Goal: Task Accomplishment & Management: Manage account settings

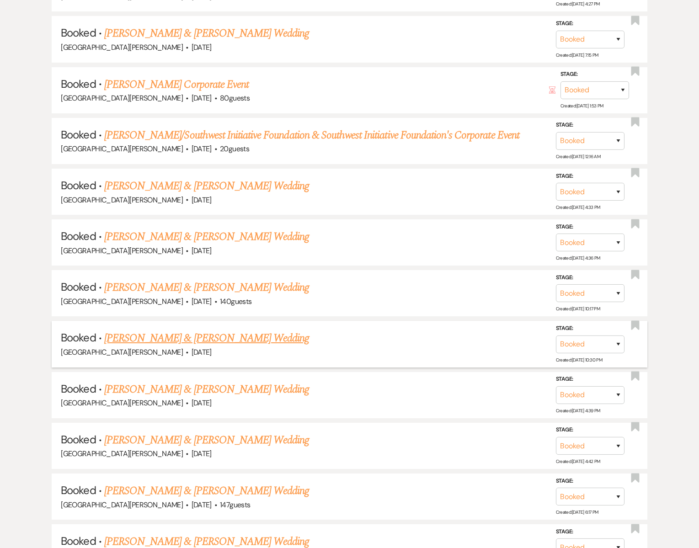
scroll to position [2110, 0]
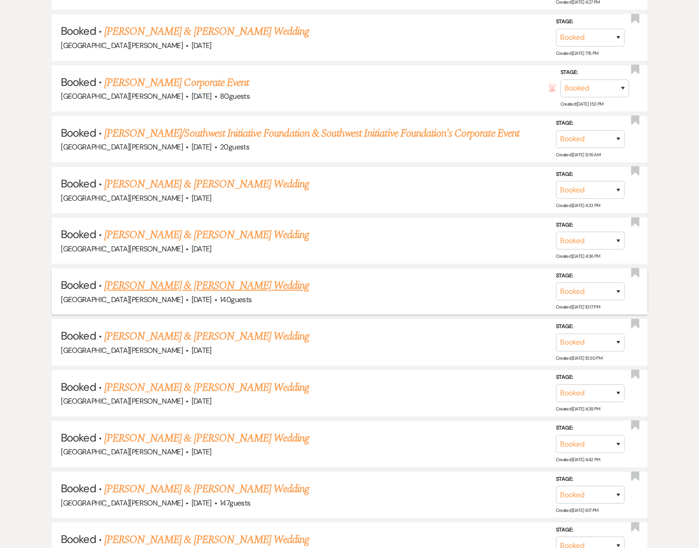
click at [189, 278] on link "[PERSON_NAME] & [PERSON_NAME] Wedding" at bounding box center [206, 286] width 205 height 16
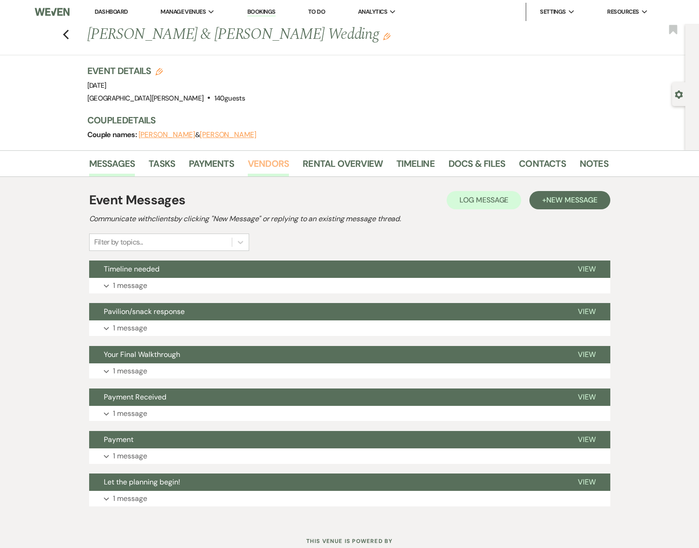
click at [257, 166] on link "Vendors" at bounding box center [268, 166] width 41 height 20
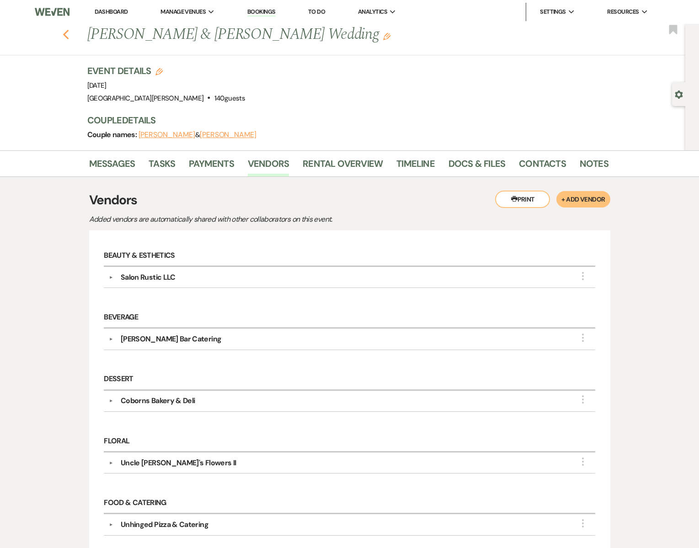
click at [67, 31] on use "button" at bounding box center [66, 35] width 6 height 10
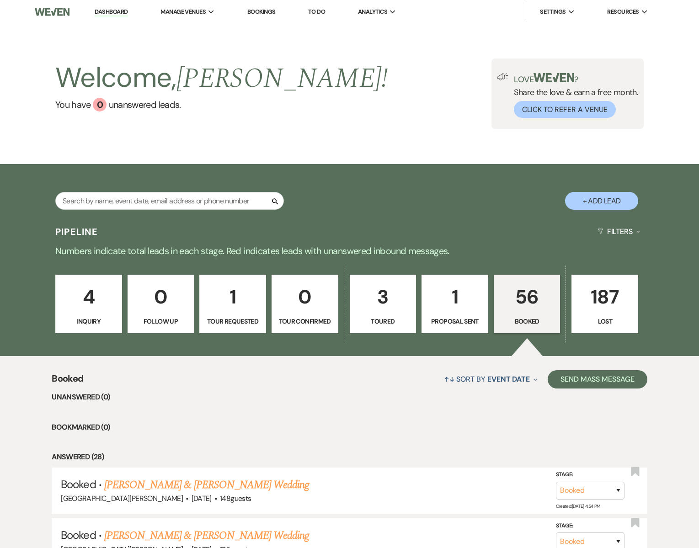
click at [465, 305] on p "1" at bounding box center [455, 297] width 55 height 31
select select "6"
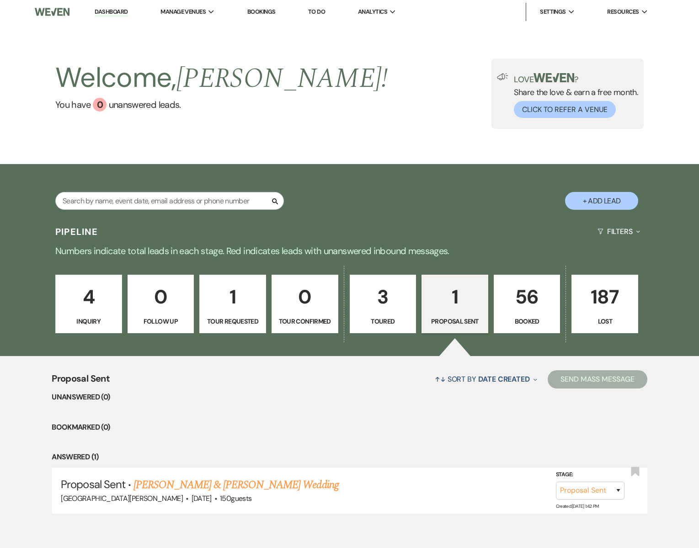
scroll to position [40, 0]
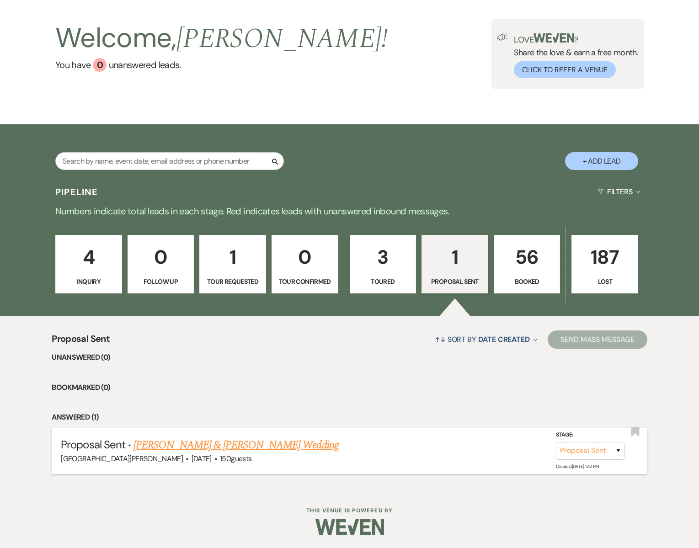
click at [197, 442] on link "[PERSON_NAME] & [PERSON_NAME] Wedding" at bounding box center [236, 445] width 205 height 16
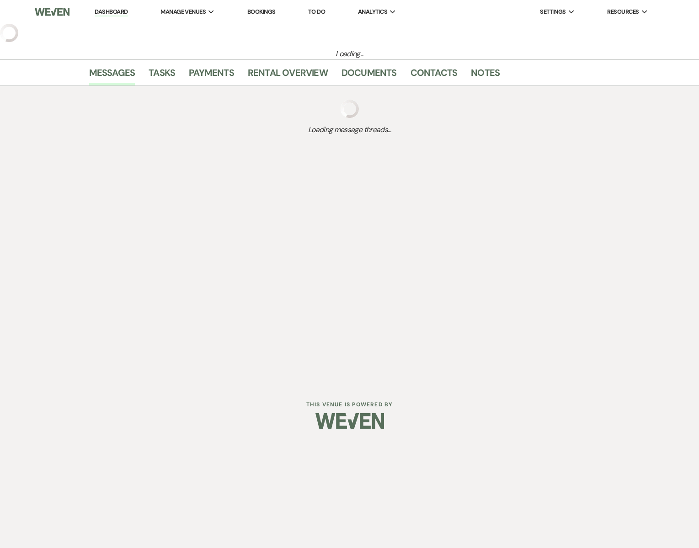
select select "6"
select select "5"
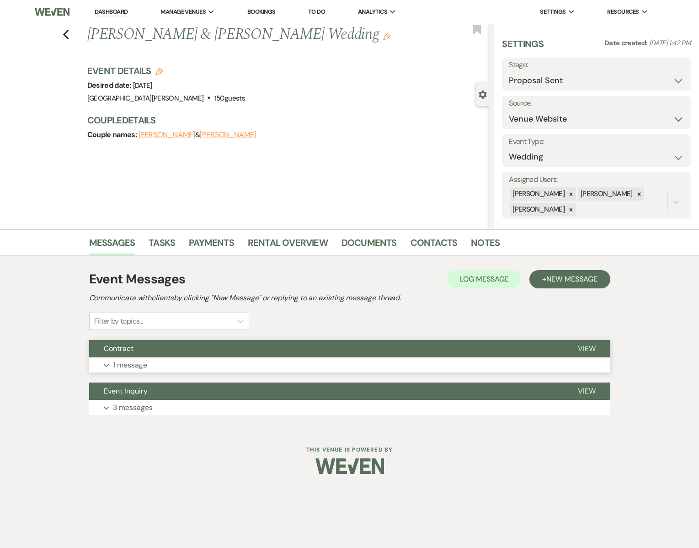
click at [166, 364] on button "Expand 1 message" at bounding box center [349, 366] width 521 height 16
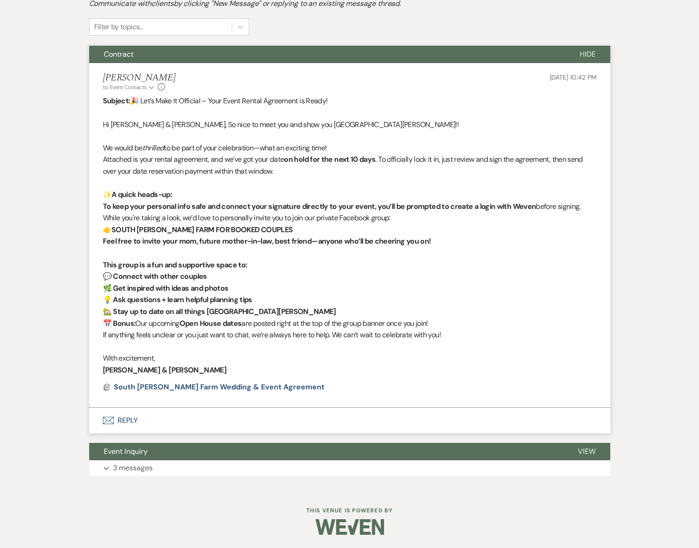
scroll to position [295, 0]
click at [189, 386] on span "South [PERSON_NAME] Farm Wedding & Event Agreement" at bounding box center [219, 387] width 211 height 10
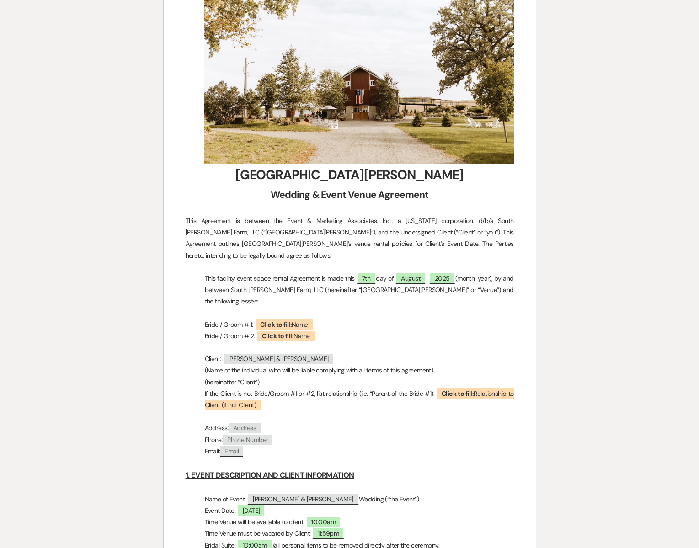
scroll to position [0, 0]
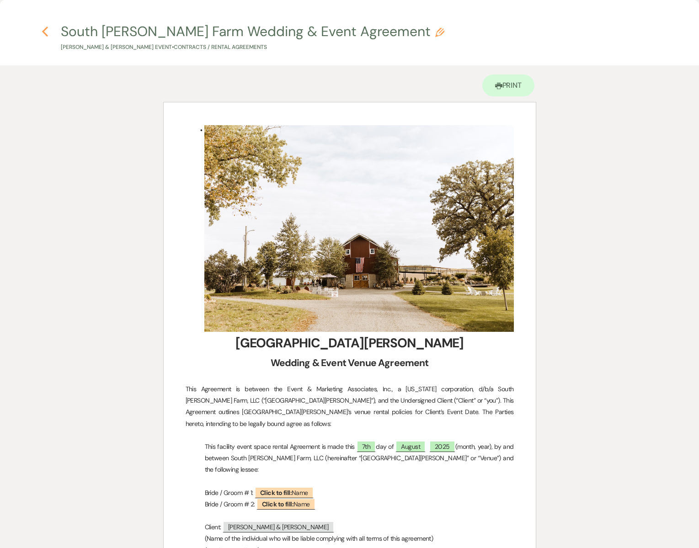
click at [46, 32] on icon "Previous" at bounding box center [45, 31] width 7 height 11
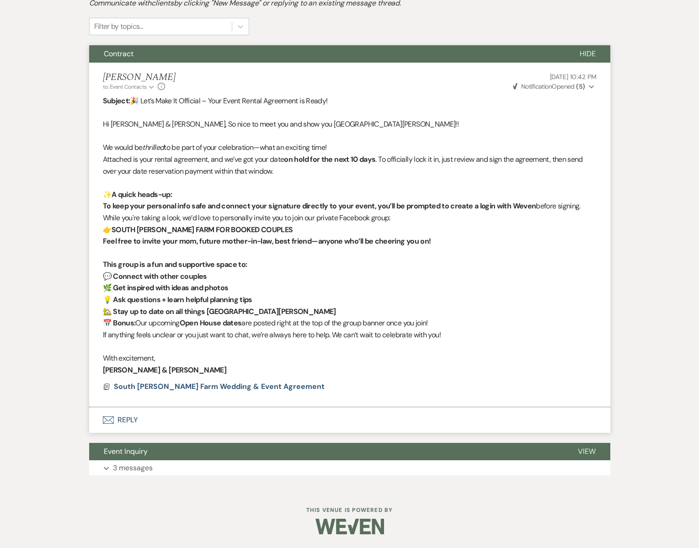
scroll to position [40, 0]
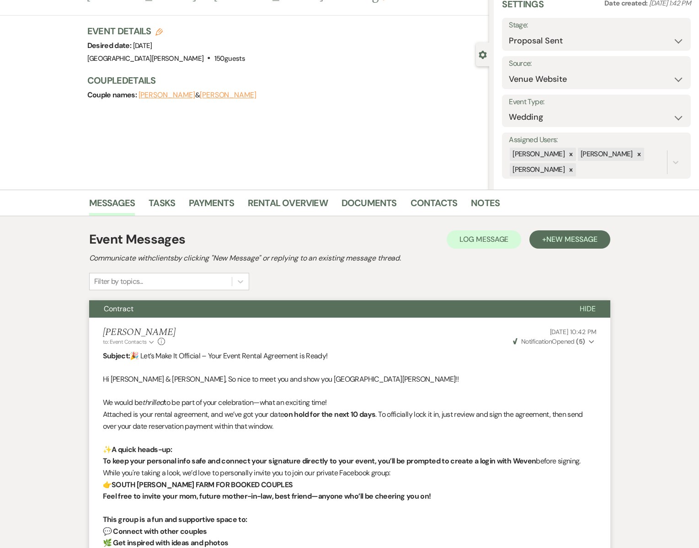
select select "6"
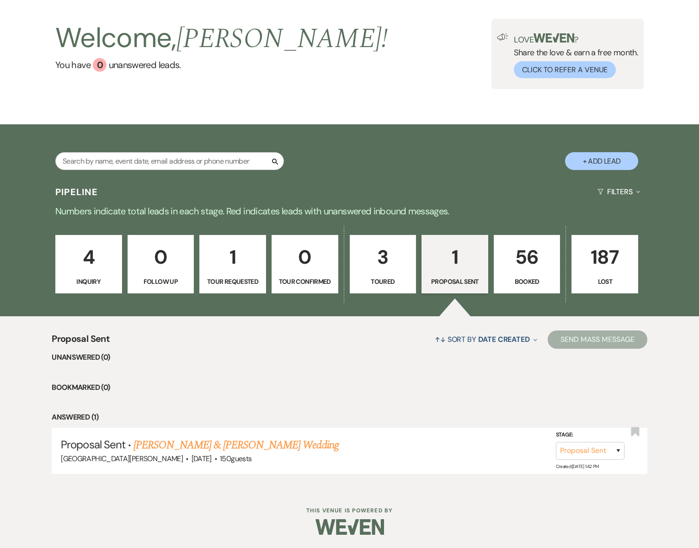
click at [518, 267] on p "56" at bounding box center [527, 257] width 55 height 31
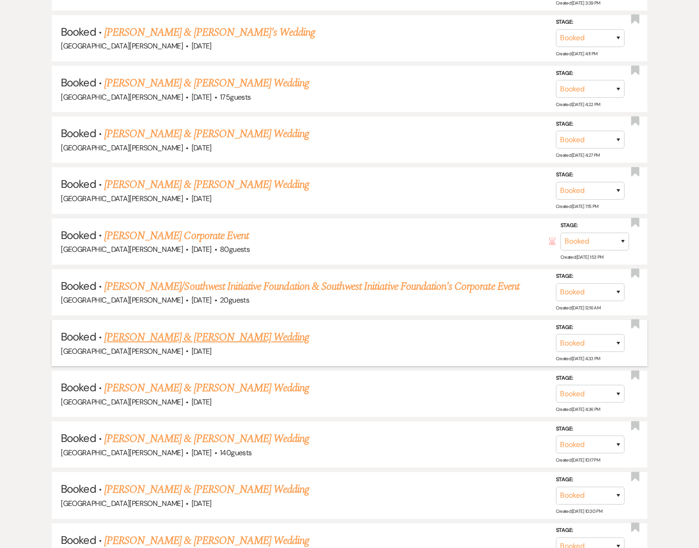
scroll to position [1960, 0]
